Goal: Task Accomplishment & Management: Manage account settings

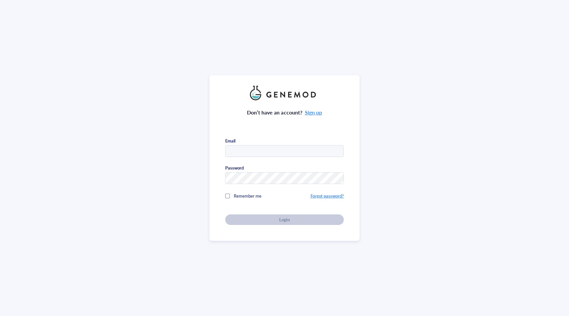
type input "[EMAIL_ADDRESS][DOMAIN_NAME]"
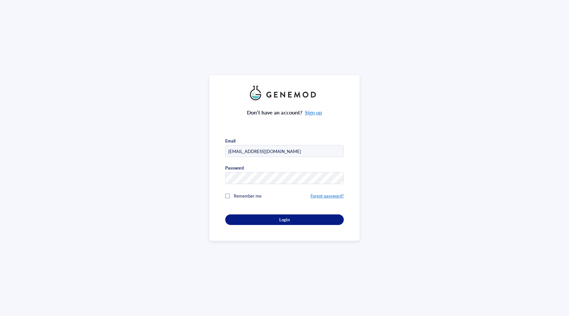
click at [270, 208] on div "Don’t have an account? Sign up Email [EMAIL_ADDRESS][DOMAIN_NAME] Password Reme…" at bounding box center [284, 162] width 119 height 125
click at [264, 218] on div "Login" at bounding box center [285, 220] width 98 height 6
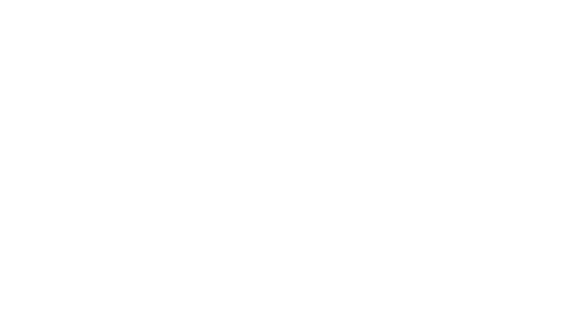
click at [264, 218] on div at bounding box center [284, 158] width 569 height 316
